Goal: Navigation & Orientation: Find specific page/section

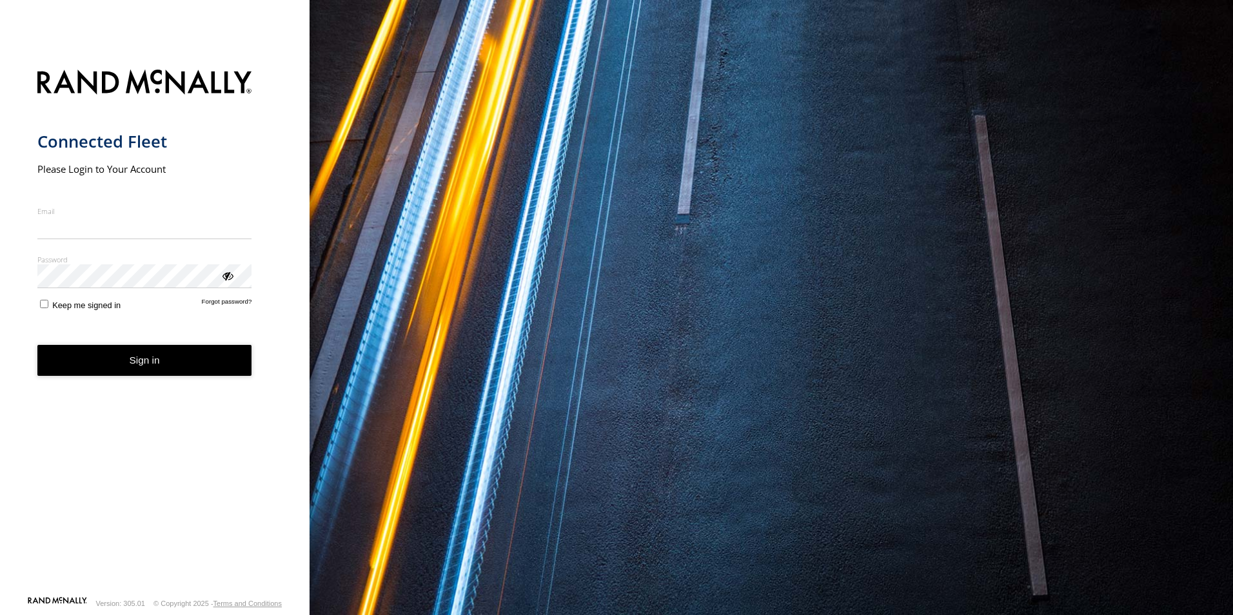
type input "**********"
click at [152, 388] on form "**********" at bounding box center [154, 329] width 235 height 534
click at [166, 367] on button "Sign in" at bounding box center [144, 361] width 215 height 32
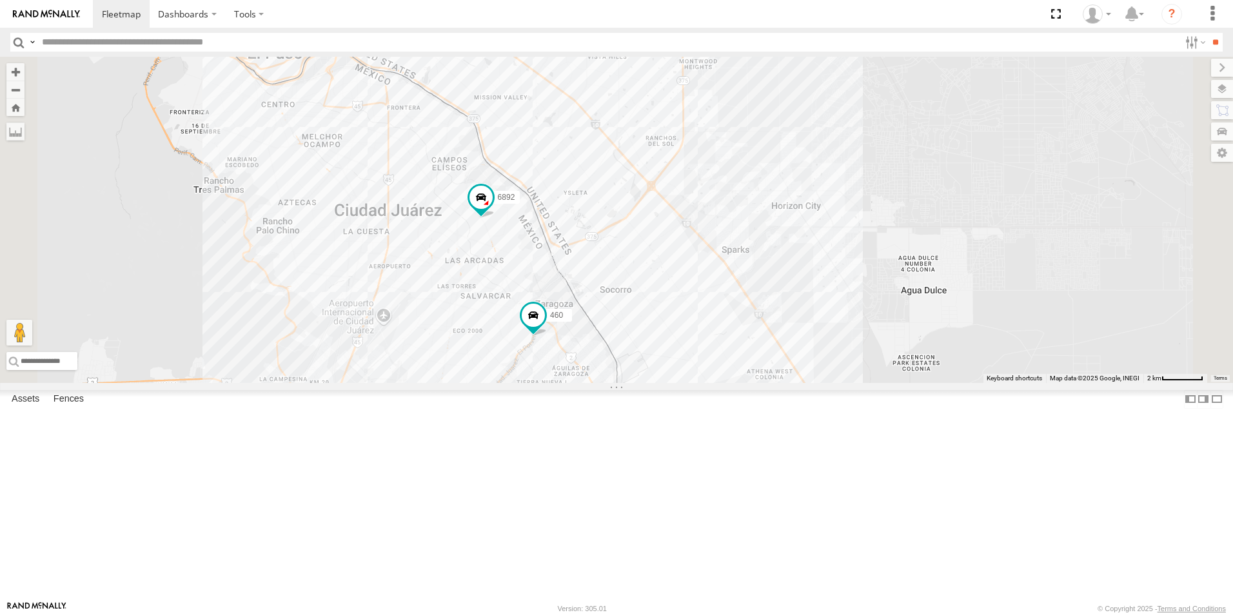
drag, startPoint x: 821, startPoint y: 389, endPoint x: 789, endPoint y: 326, distance: 70.9
click at [789, 326] on div "8662 6892 460" at bounding box center [616, 220] width 1233 height 326
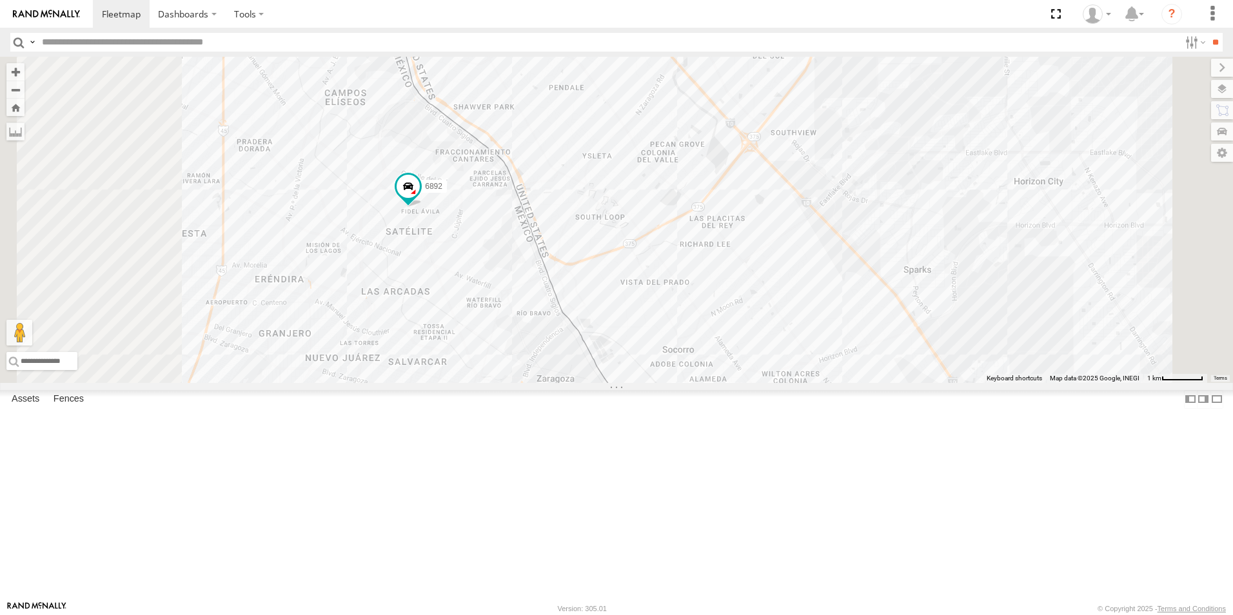
drag, startPoint x: 668, startPoint y: 331, endPoint x: 830, endPoint y: 293, distance: 166.1
click at [830, 293] on div "8662 6892 460" at bounding box center [616, 220] width 1233 height 326
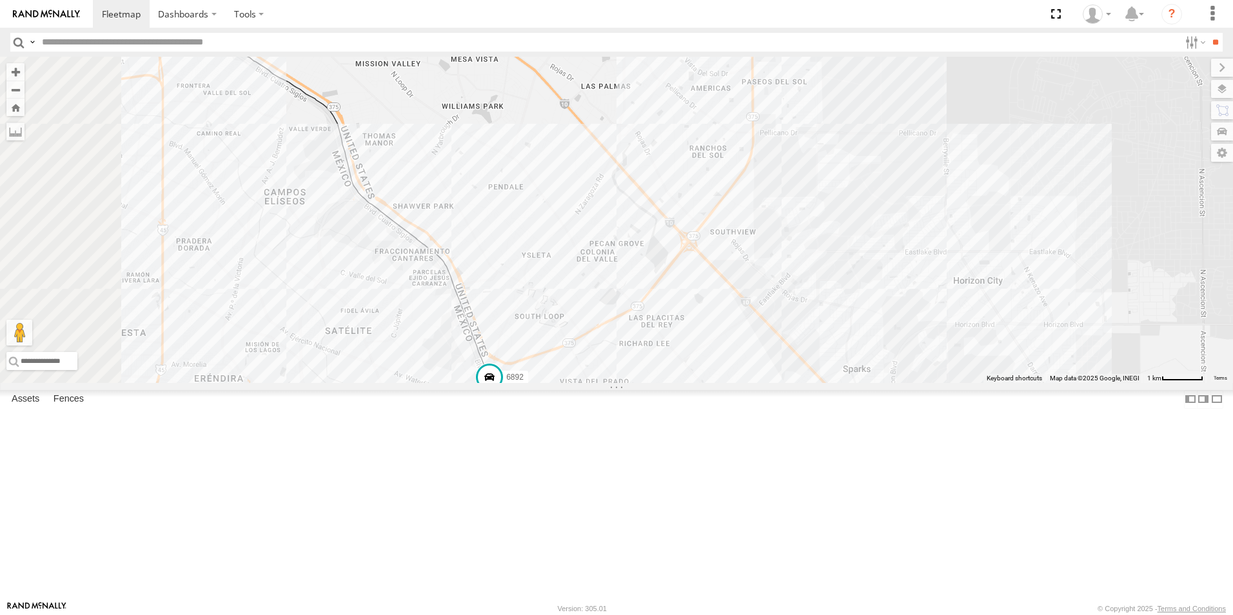
drag, startPoint x: 803, startPoint y: 320, endPoint x: 862, endPoint y: 204, distance: 130.3
click at [862, 204] on div "8662 6892 460" at bounding box center [616, 220] width 1233 height 326
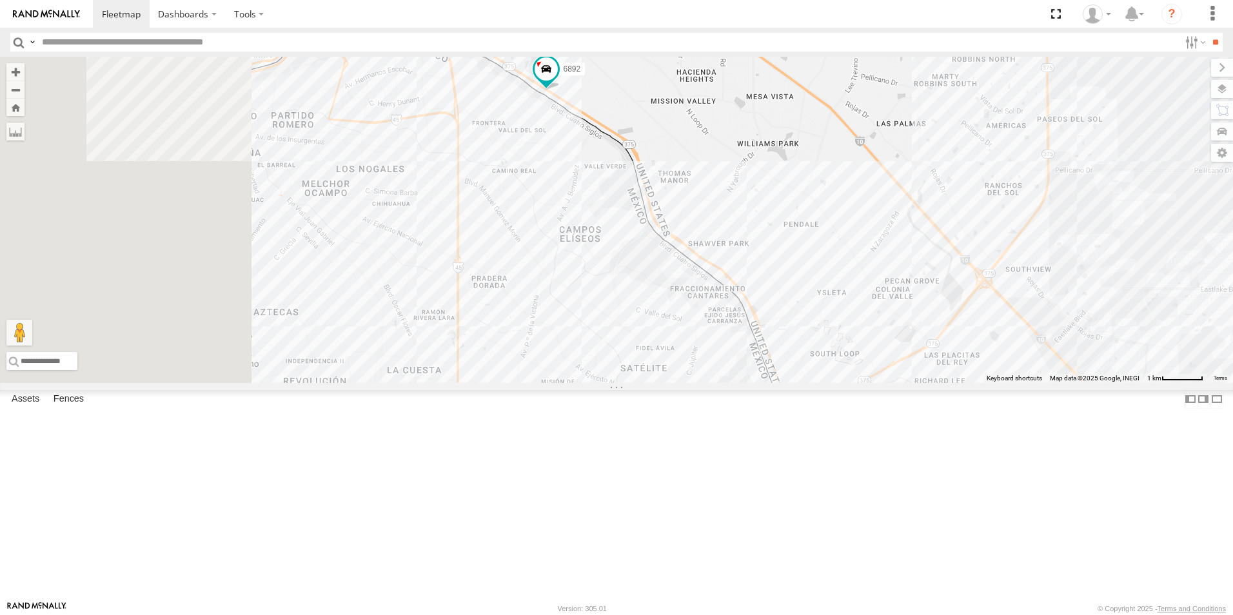
drag, startPoint x: 599, startPoint y: 260, endPoint x: 713, endPoint y: 337, distance: 137.5
click at [712, 337] on div "2 6892" at bounding box center [616, 220] width 1233 height 326
